Goal: Contribute content

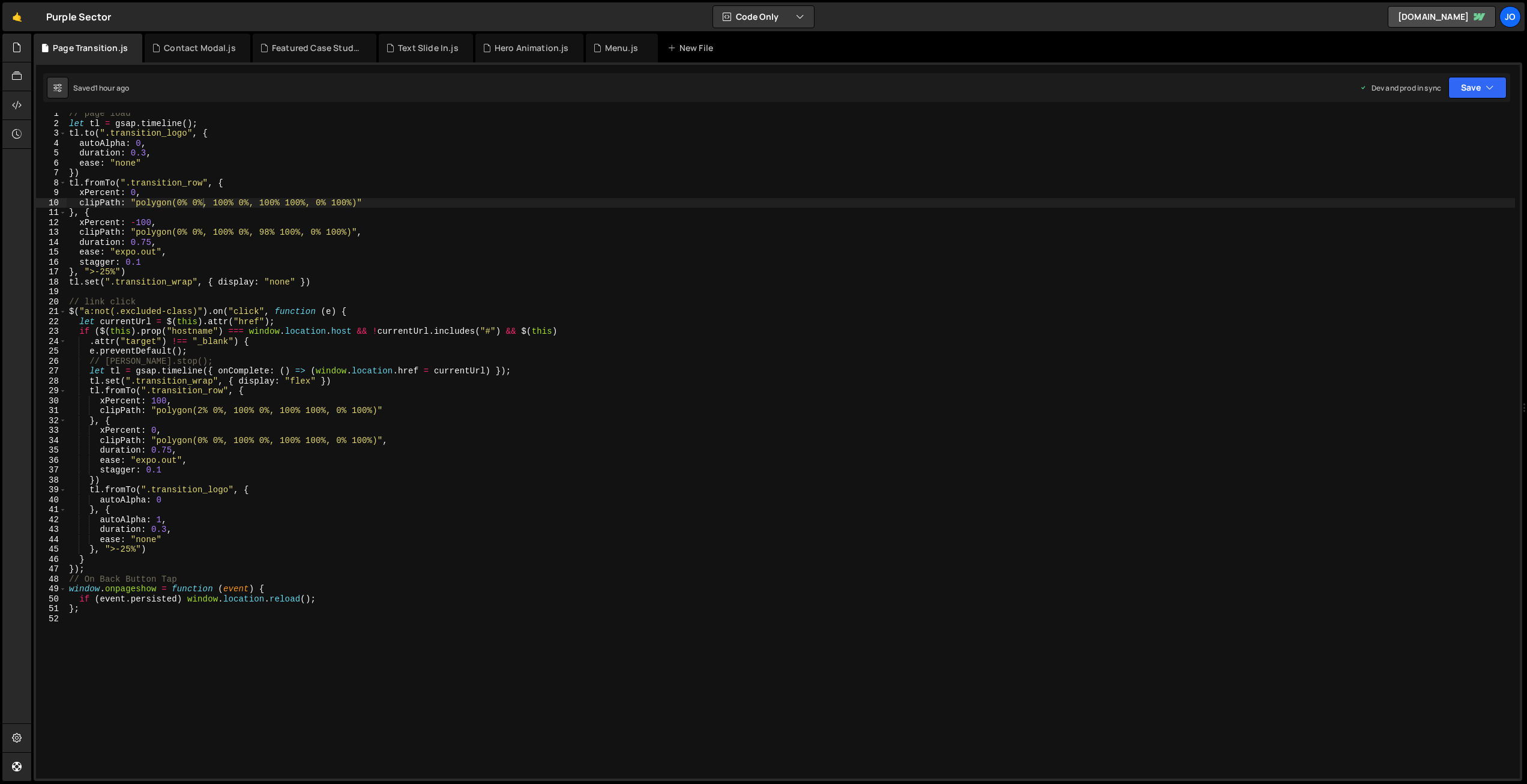
scroll to position [0, 9]
type textarea "clipPath: "polygon(0% 0%, 100% 0%, 98% 100%, 0% 100%)","
drag, startPoint x: 381, startPoint y: 229, endPoint x: 22, endPoint y: 230, distance: 359.0
click at [25, 228] on div "Hold on a sec... Are you certain you wish to leave this page? Any changes you'v…" at bounding box center [763, 392] width 1527 height 784
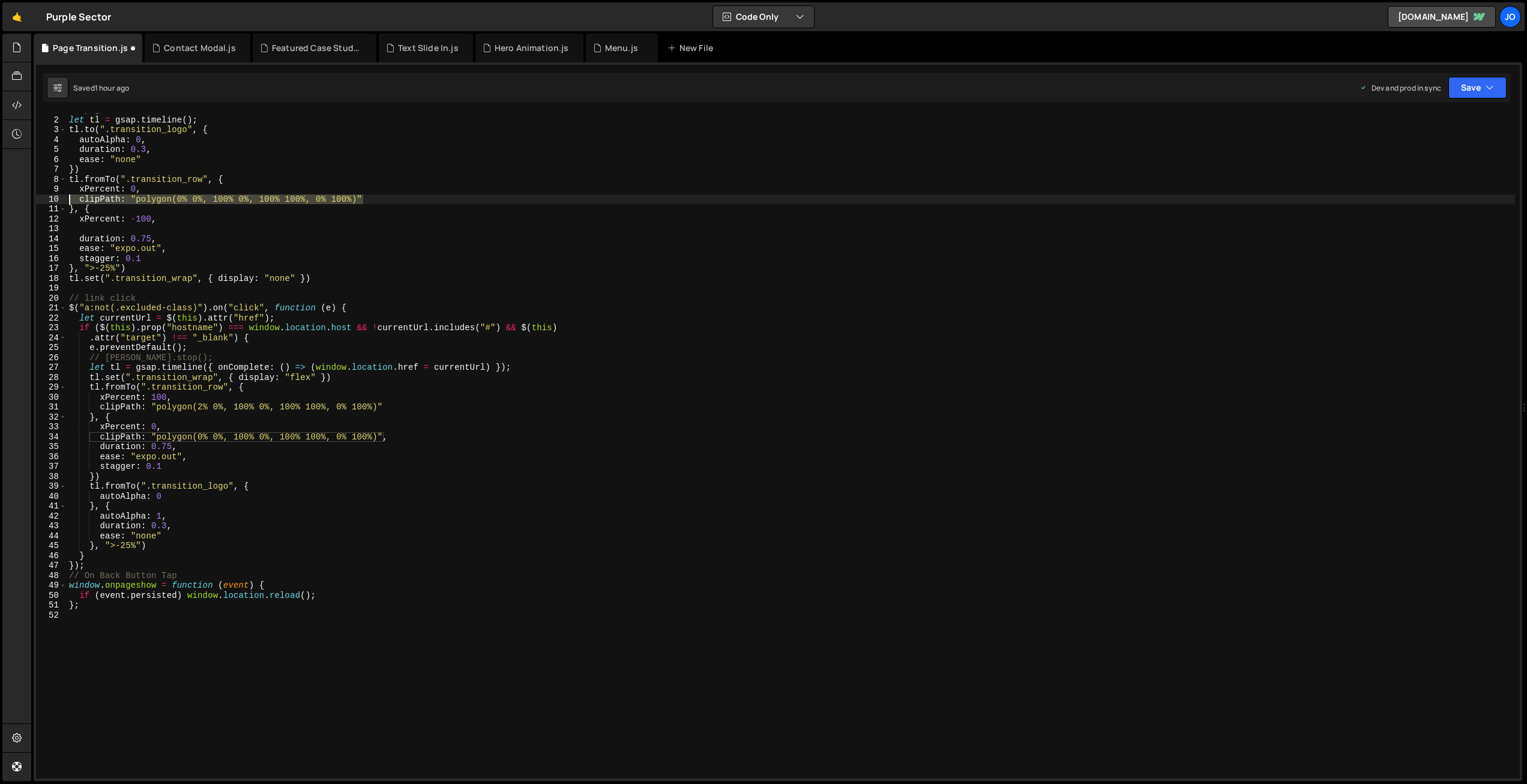
drag, startPoint x: 376, startPoint y: 197, endPoint x: 31, endPoint y: 197, distance: 345.0
click at [31, 197] on div "Files New File Javascript files 1 Back to top.js 0 1 Contact Modal.js 0 1 Featu…" at bounding box center [779, 408] width 1496 height 748
type textarea "clipPath: "polygon(0% 0%, 100% 0%, 100% 100%, 0% 100%)""
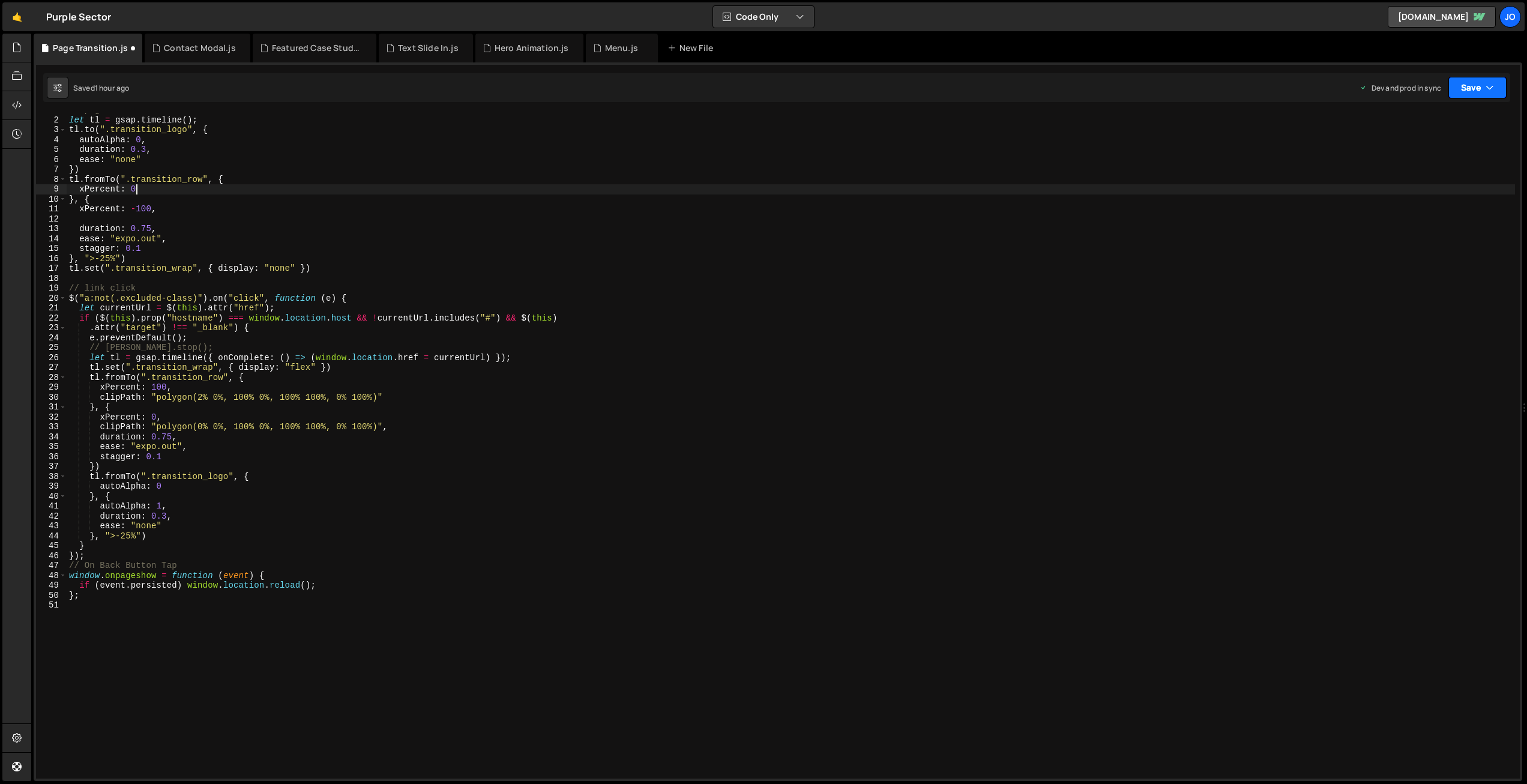
click at [1463, 90] on button "Save" at bounding box center [1478, 87] width 59 height 21
drag, startPoint x: 1428, startPoint y: 161, endPoint x: 1346, endPoint y: 147, distance: 83.2
click at [1428, 161] on div "Save to Production S" at bounding box center [1437, 156] width 125 height 12
click at [147, 192] on div "// page load let tl = gsap . timeline ( ) ; tl . to ( ".transition_logo" , { au…" at bounding box center [791, 448] width 1449 height 686
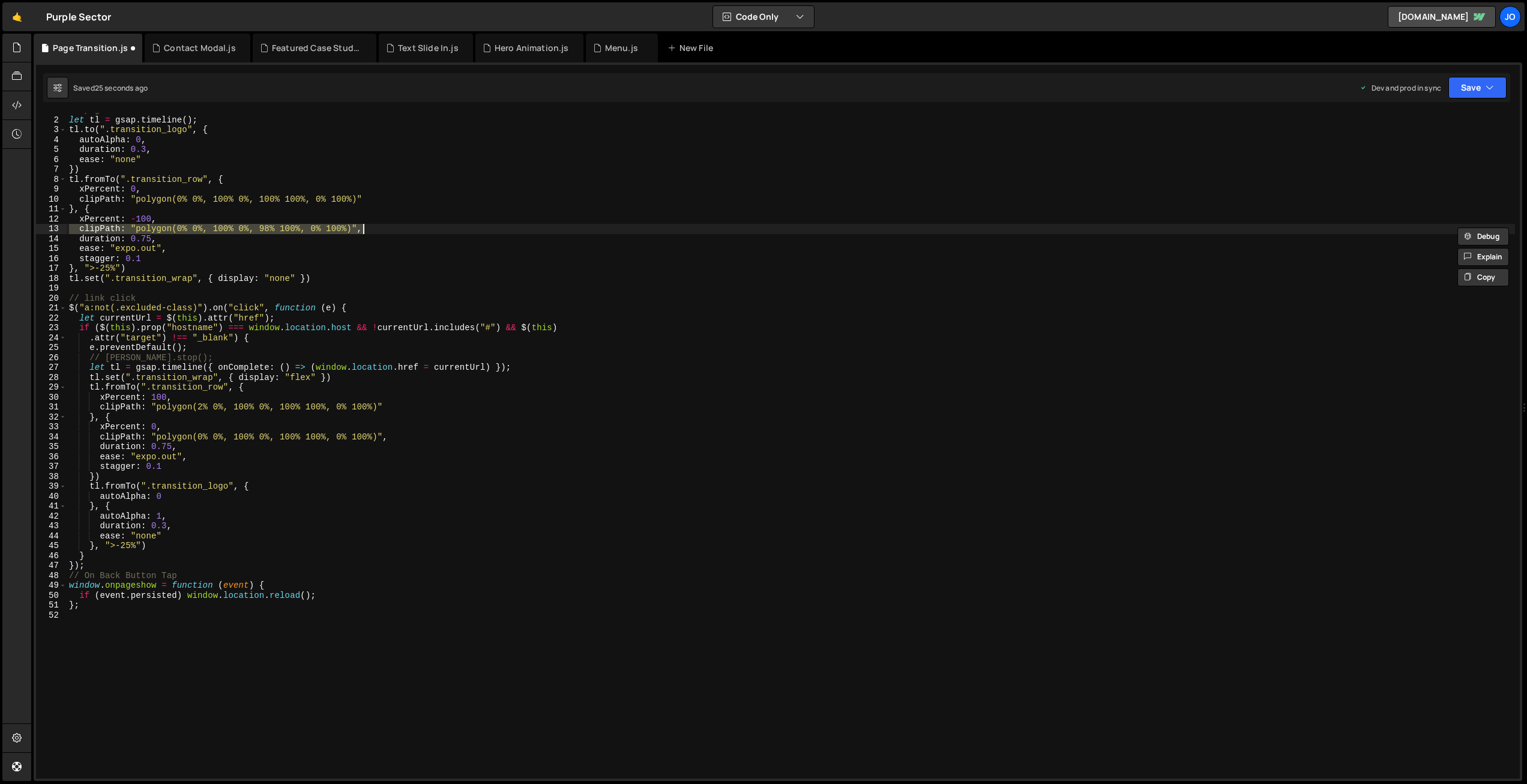
type textarea "};"
click at [221, 227] on div "// page load let tl = gsap . timeline ( ) ; tl . to ( ".transition_logo" , { au…" at bounding box center [791, 445] width 1449 height 665
click at [260, 227] on div "// page load let tl = gsap . timeline ( ) ; tl . to ( ".transition_logo" , { au…" at bounding box center [791, 448] width 1449 height 686
drag, startPoint x: 1470, startPoint y: 83, endPoint x: 1459, endPoint y: 126, distance: 44.4
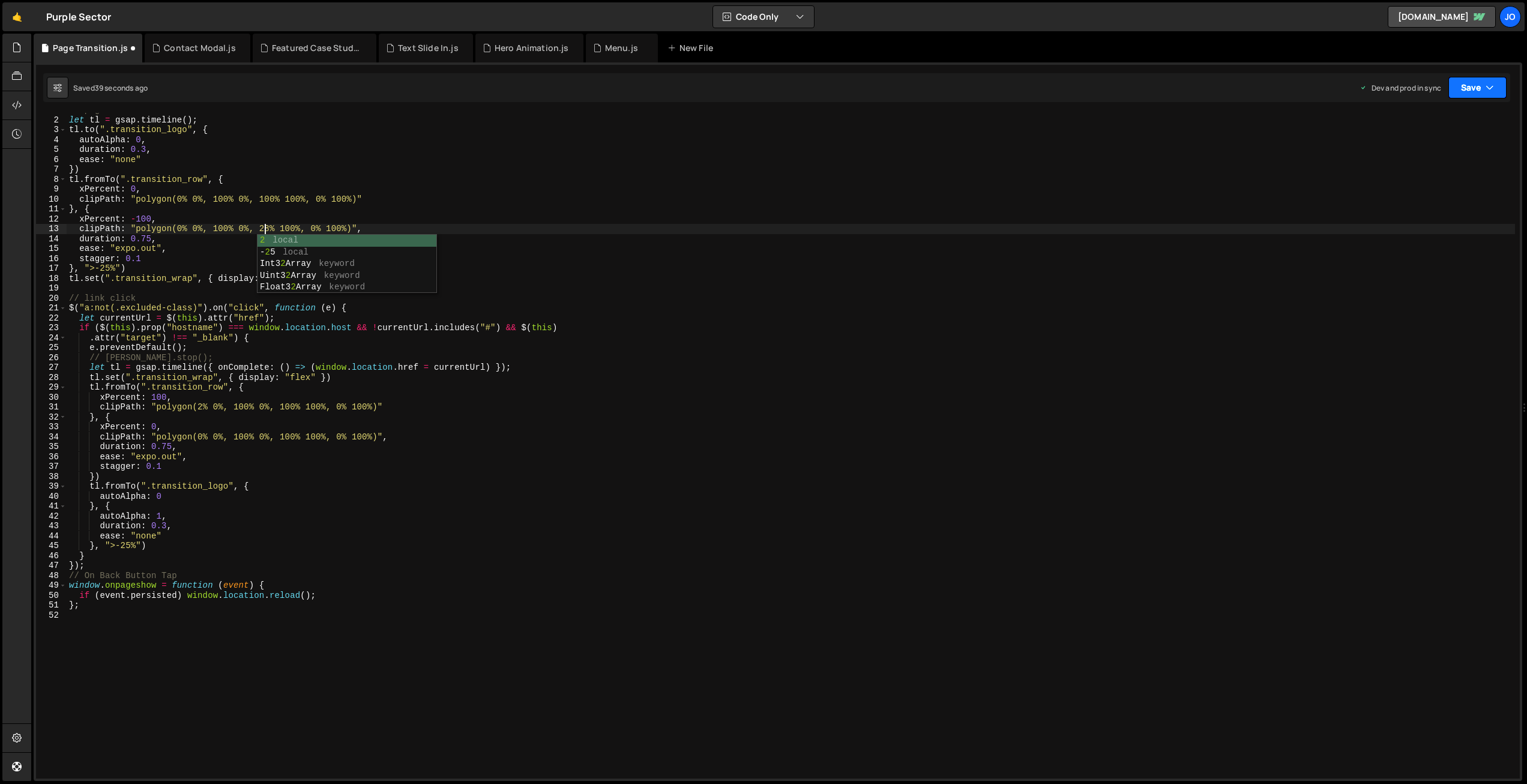
click at [1470, 83] on button "Save" at bounding box center [1478, 87] width 59 height 21
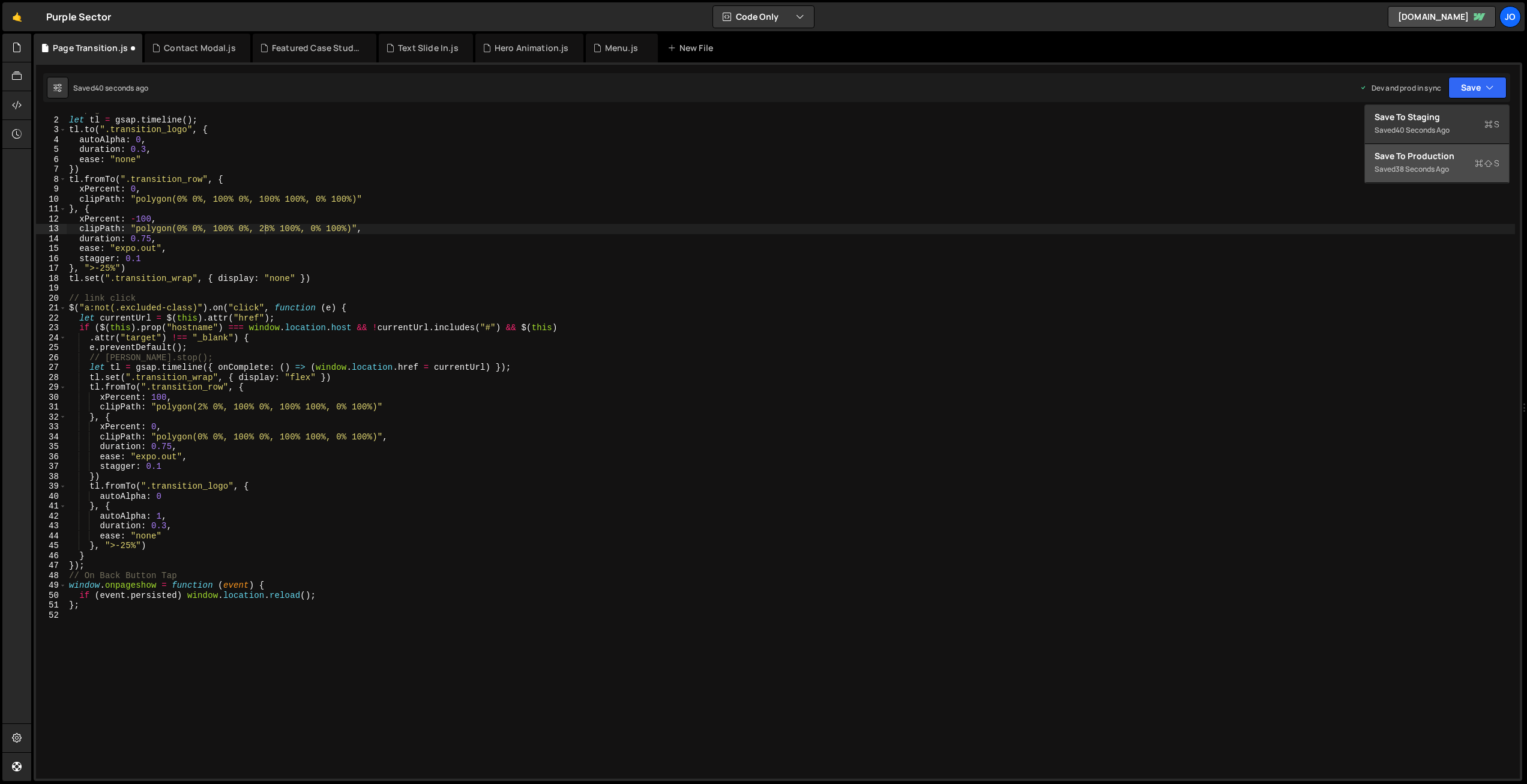
click at [1437, 158] on div "Save to Production S" at bounding box center [1437, 156] width 125 height 12
click at [265, 229] on div "// page load let tl = gsap . timeline ( ) ; tl . to ( ".transition_logo" , { au…" at bounding box center [791, 448] width 1449 height 686
type textarea "clipPath: "polygon(0% 0%, 100% 0%, 98% 100%, 0% 100%)","
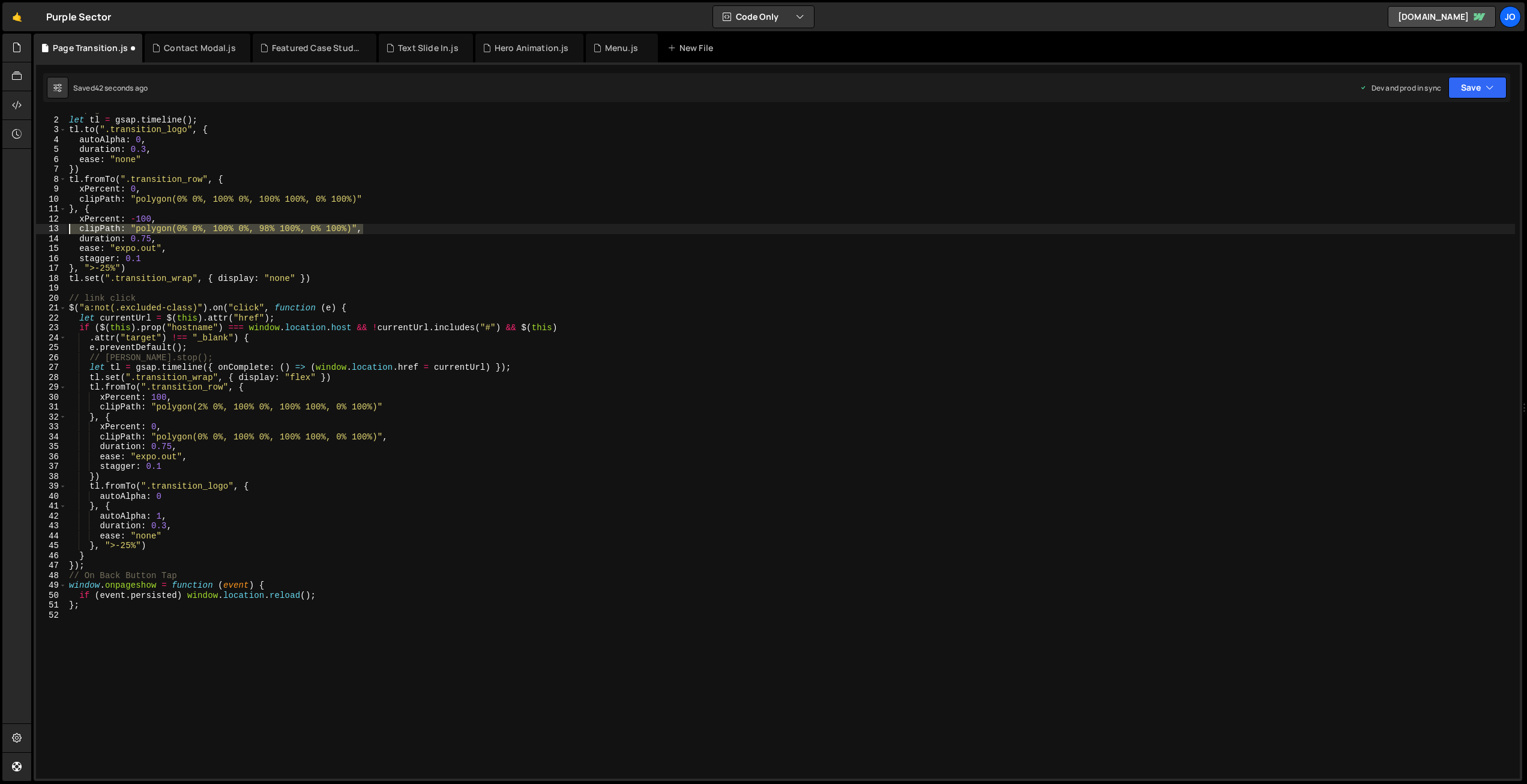
drag, startPoint x: 355, startPoint y: 227, endPoint x: 40, endPoint y: 230, distance: 315.0
click at [40, 230] on div "clipPath: "polygon(0% 0%, 100% 0%, 98% 100%, 0% 100%)", 1 2 3 4 5 6 7 8 9 10 11…" at bounding box center [777, 445] width 1485 height 665
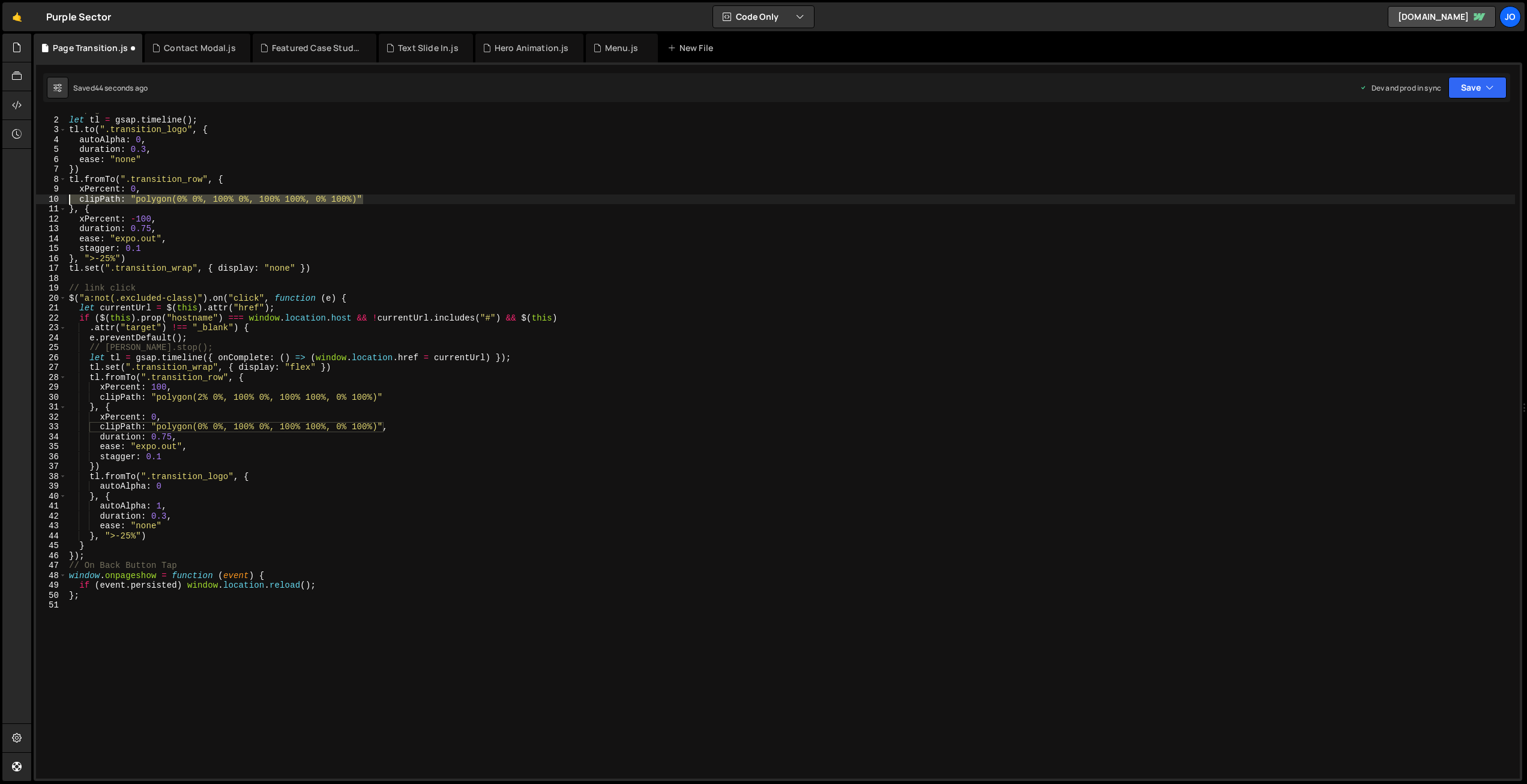
drag, startPoint x: 387, startPoint y: 198, endPoint x: 32, endPoint y: 197, distance: 355.0
click at [32, 197] on div "Files New File Javascript files 1 Back to top.js 0 1 Contact Modal.js 0 1 Featu…" at bounding box center [779, 408] width 1496 height 748
type textarea "clipPath: "polygon(0% 0%, 100% 0%, 100% 100%, 0% 100%)""
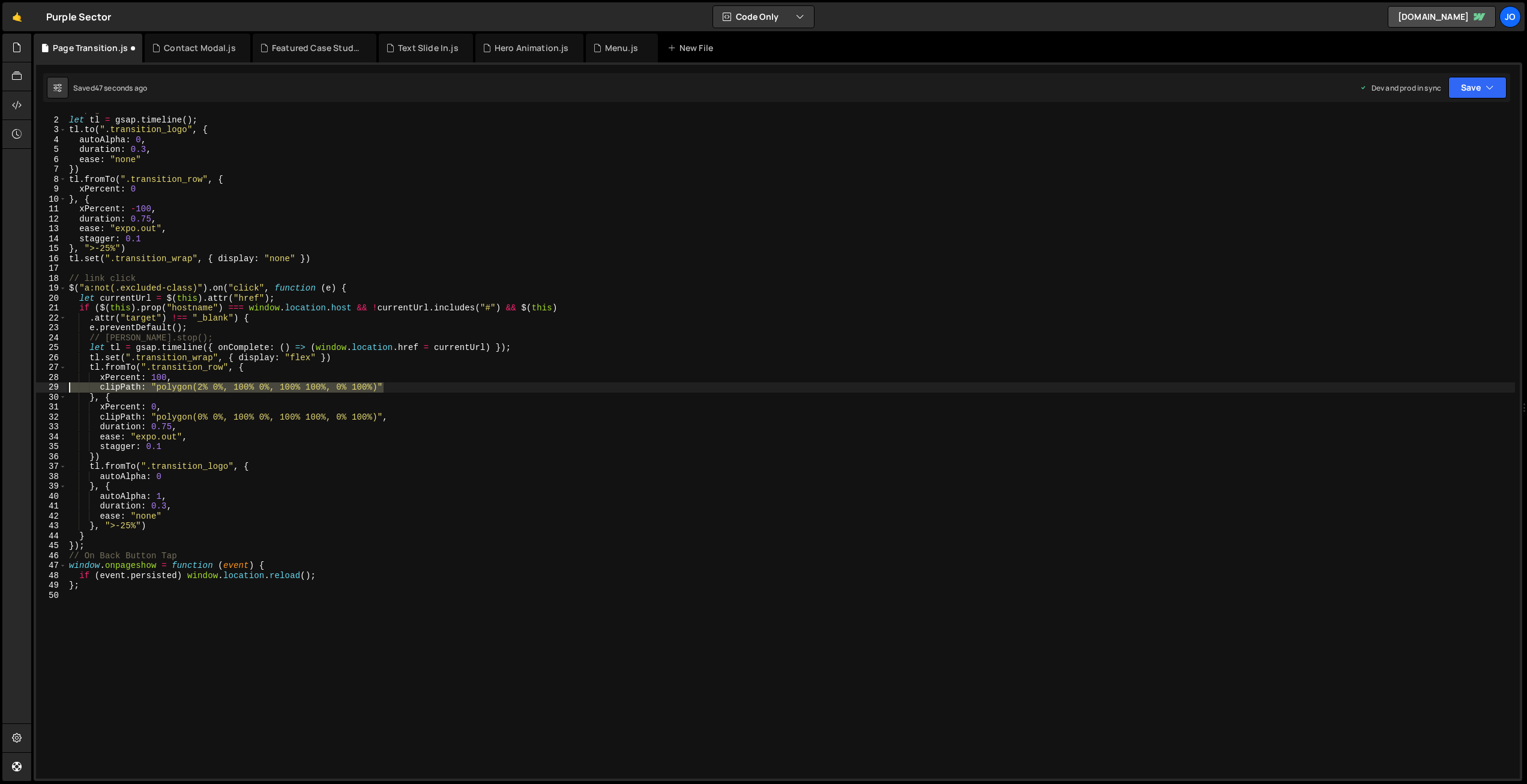
drag, startPoint x: 379, startPoint y: 386, endPoint x: 49, endPoint y: 390, distance: 330.0
click at [33, 387] on div "Files New File Javascript files 1 Back to top.js 0 1 Contact Modal.js 0 1 Featu…" at bounding box center [779, 408] width 1496 height 748
type textarea "clipPath: "polygon(2% 0%, 100% 0%, 100% 100%, 0% 100%)""
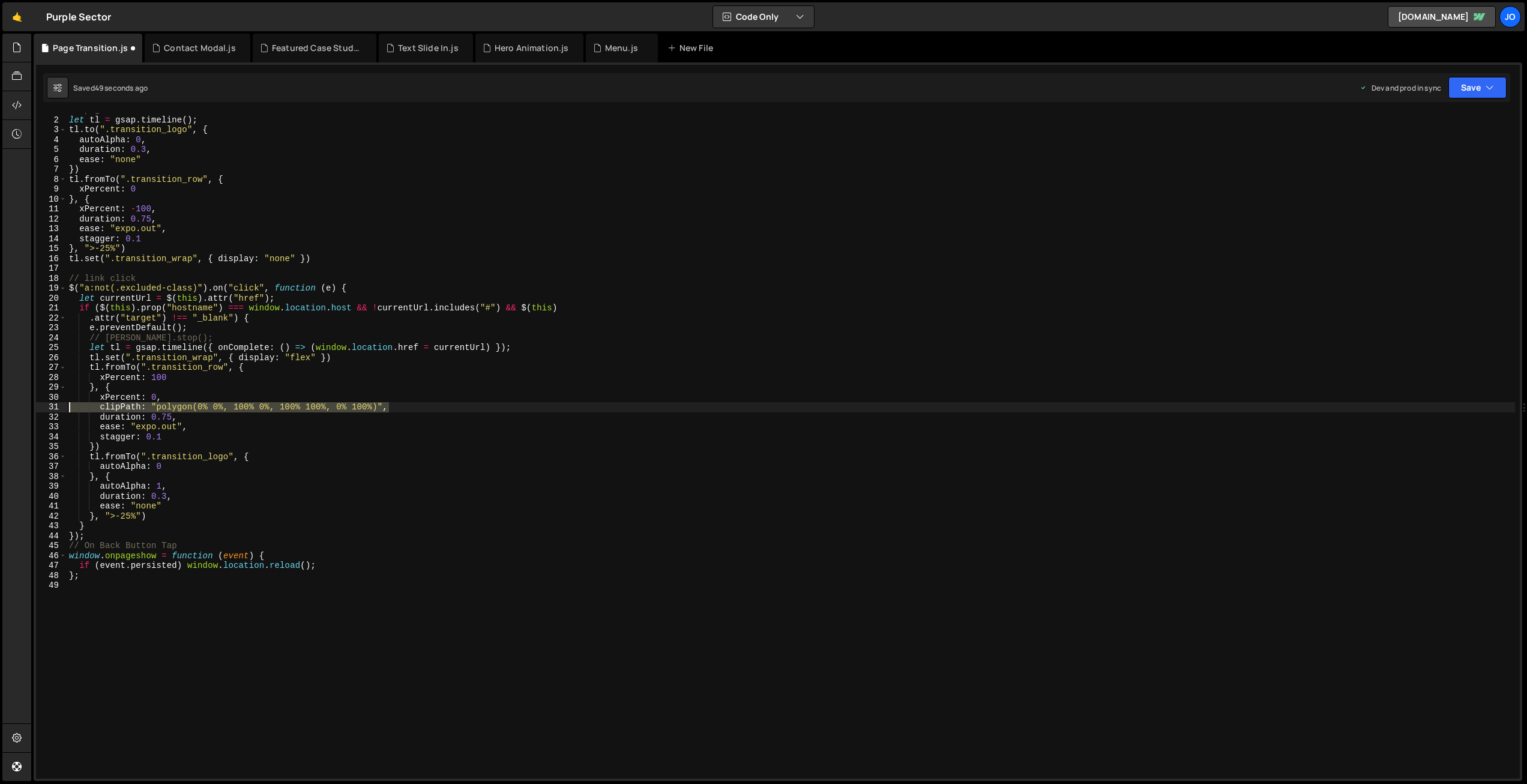
drag, startPoint x: 337, startPoint y: 407, endPoint x: 9, endPoint y: 410, distance: 328.0
click at [9, 410] on div "Hold on a sec... Are you certain you wish to leave this page? Any changes you'v…" at bounding box center [763, 392] width 1527 height 784
type textarea "clipPath: "polygon(0% 0%, 100% 0%, 100% 100%, 0% 100%)","
type textarea "xPercent: 0,"
drag, startPoint x: 1480, startPoint y: 87, endPoint x: 1458, endPoint y: 131, distance: 49.2
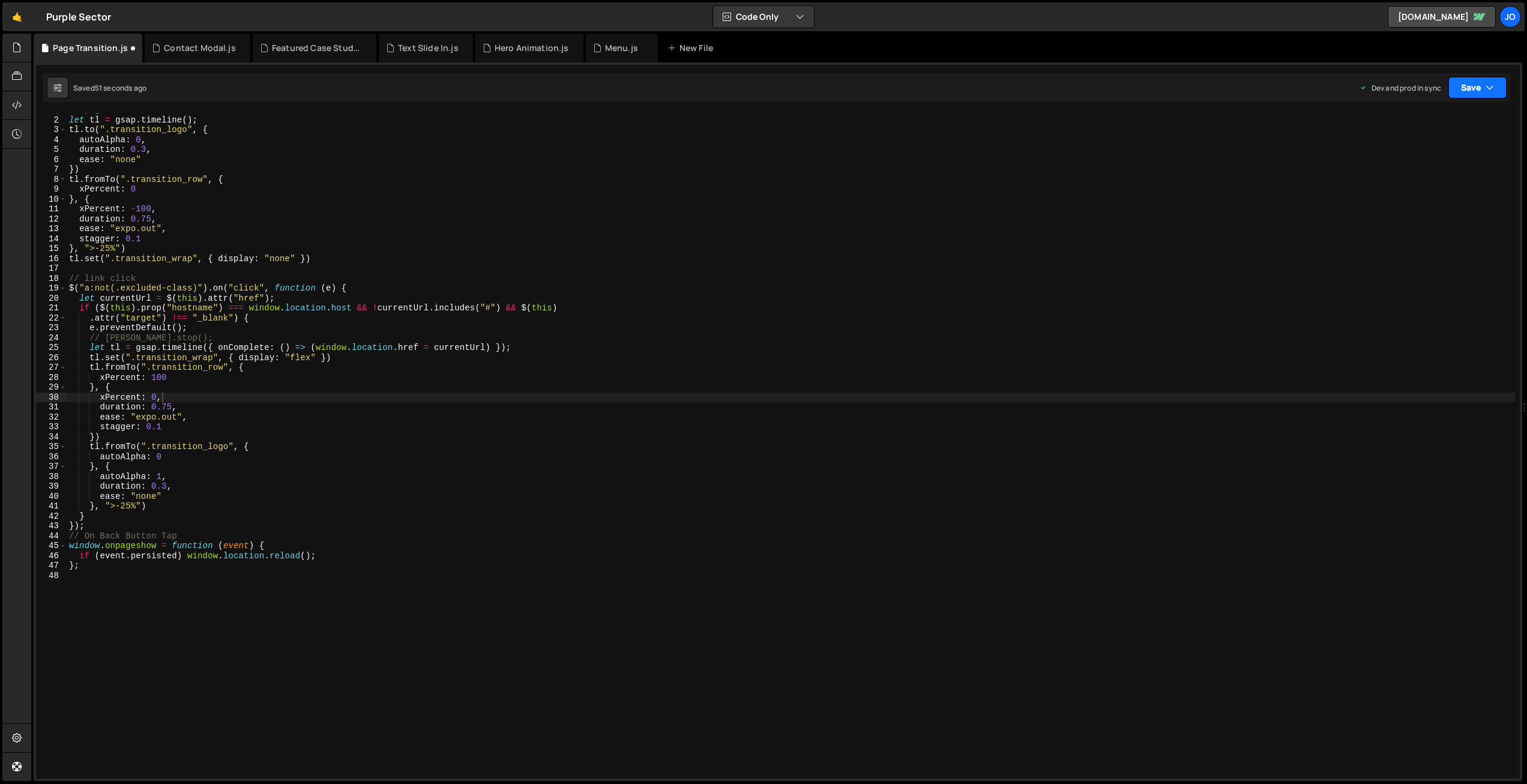
click at [1480, 89] on button "Save" at bounding box center [1478, 87] width 59 height 21
drag, startPoint x: 1445, startPoint y: 153, endPoint x: 1352, endPoint y: 139, distance: 94.0
click at [1445, 153] on div "Save to Production S" at bounding box center [1437, 156] width 125 height 12
